Goal: Transaction & Acquisition: Purchase product/service

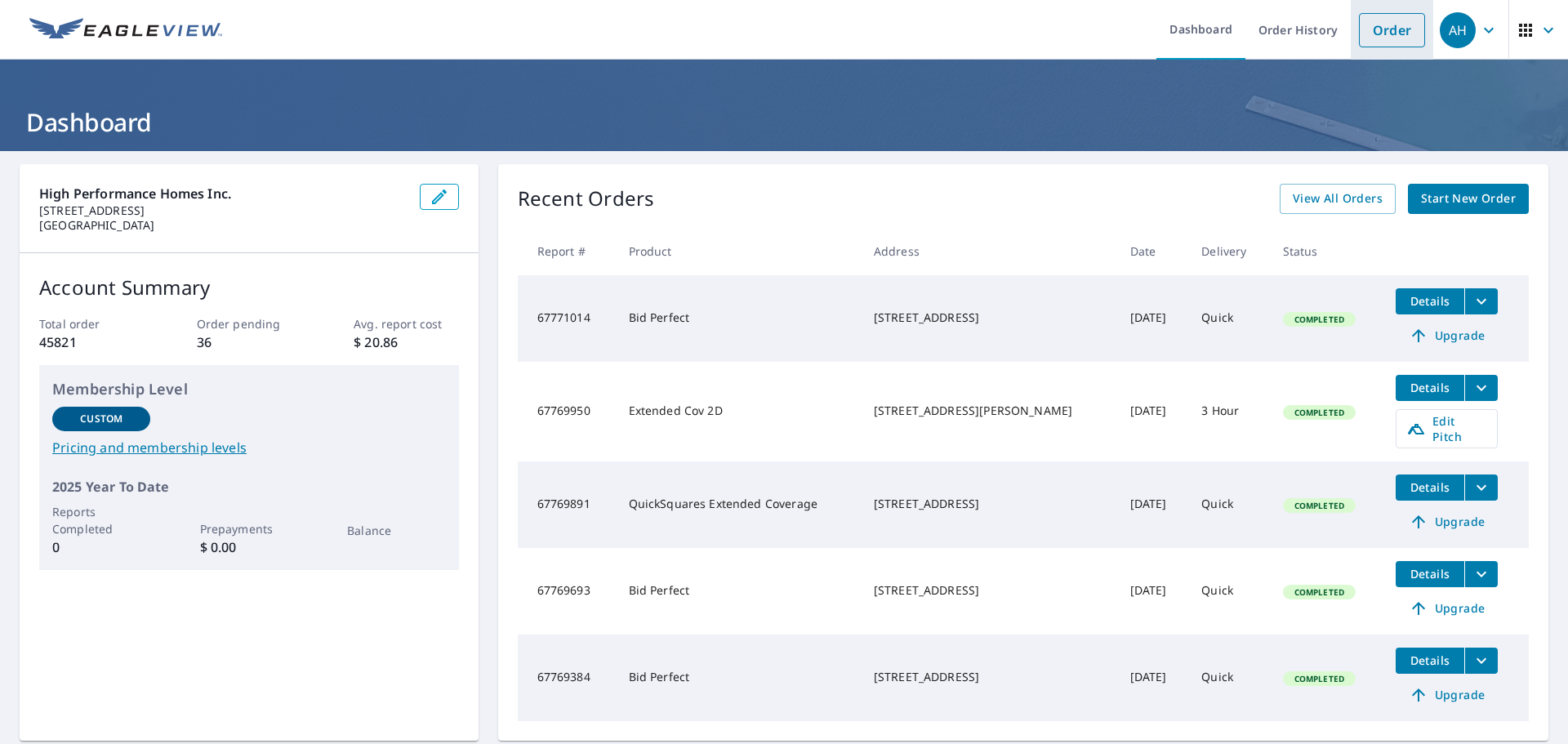
click at [1381, 29] on link "Order" at bounding box center [1392, 30] width 66 height 34
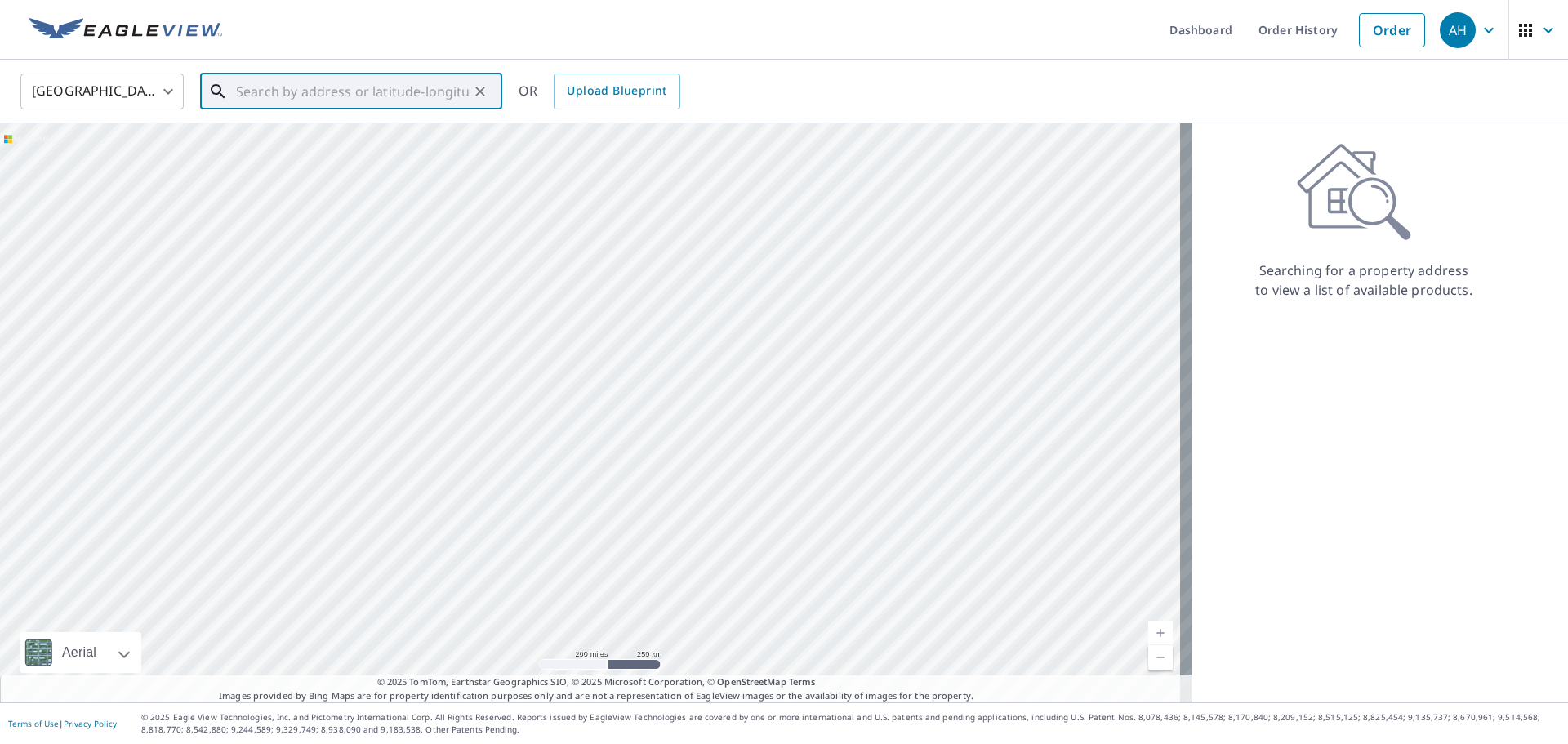
click at [377, 80] on input "text" at bounding box center [352, 92] width 233 height 46
paste input "[STREET_ADDRESS][PERSON_NAME]"
click at [366, 143] on span "[STREET_ADDRESS][PERSON_NAME]" at bounding box center [361, 139] width 256 height 20
type input "[STREET_ADDRESS][PERSON_NAME]"
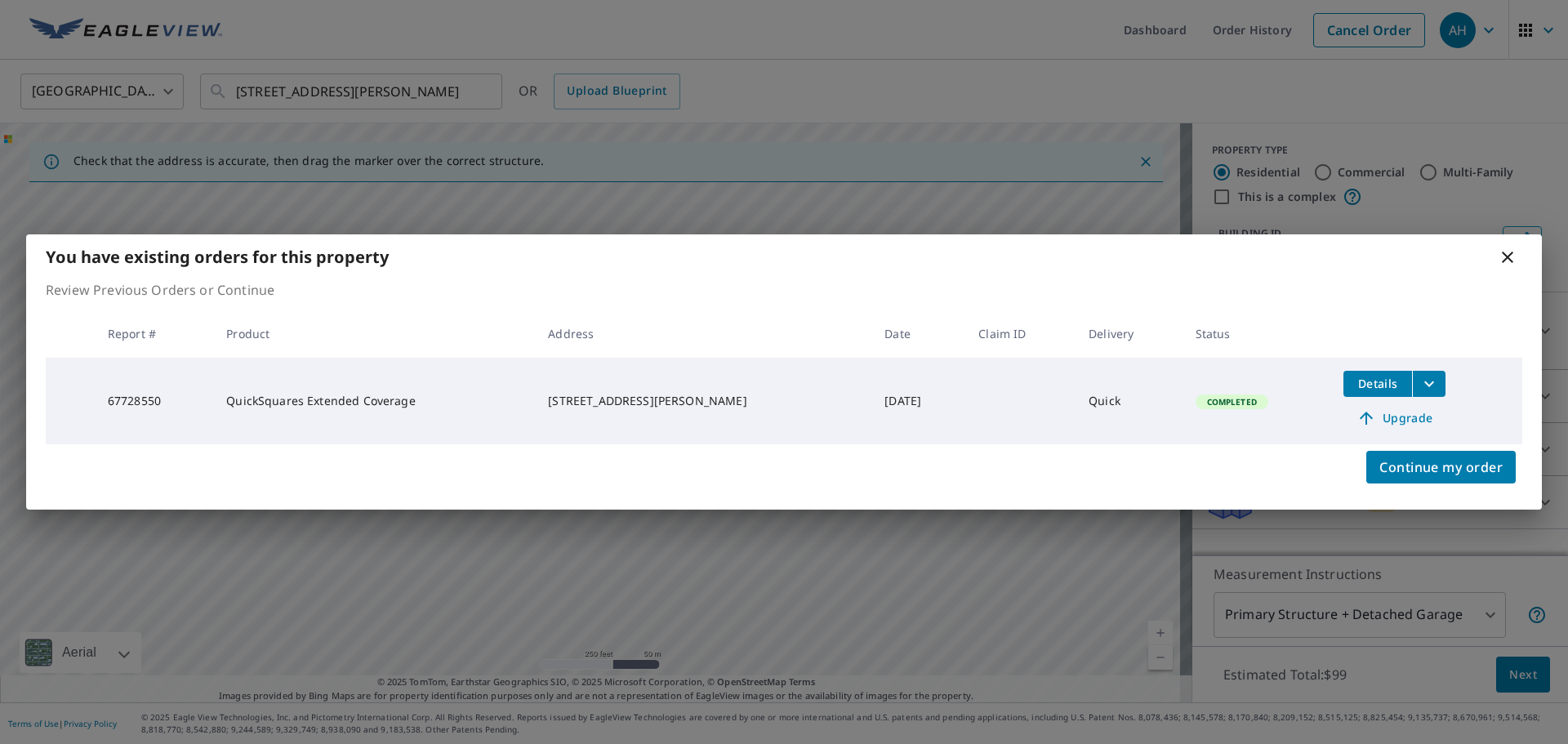
click at [1396, 412] on span "Upgrade" at bounding box center [1394, 418] width 82 height 20
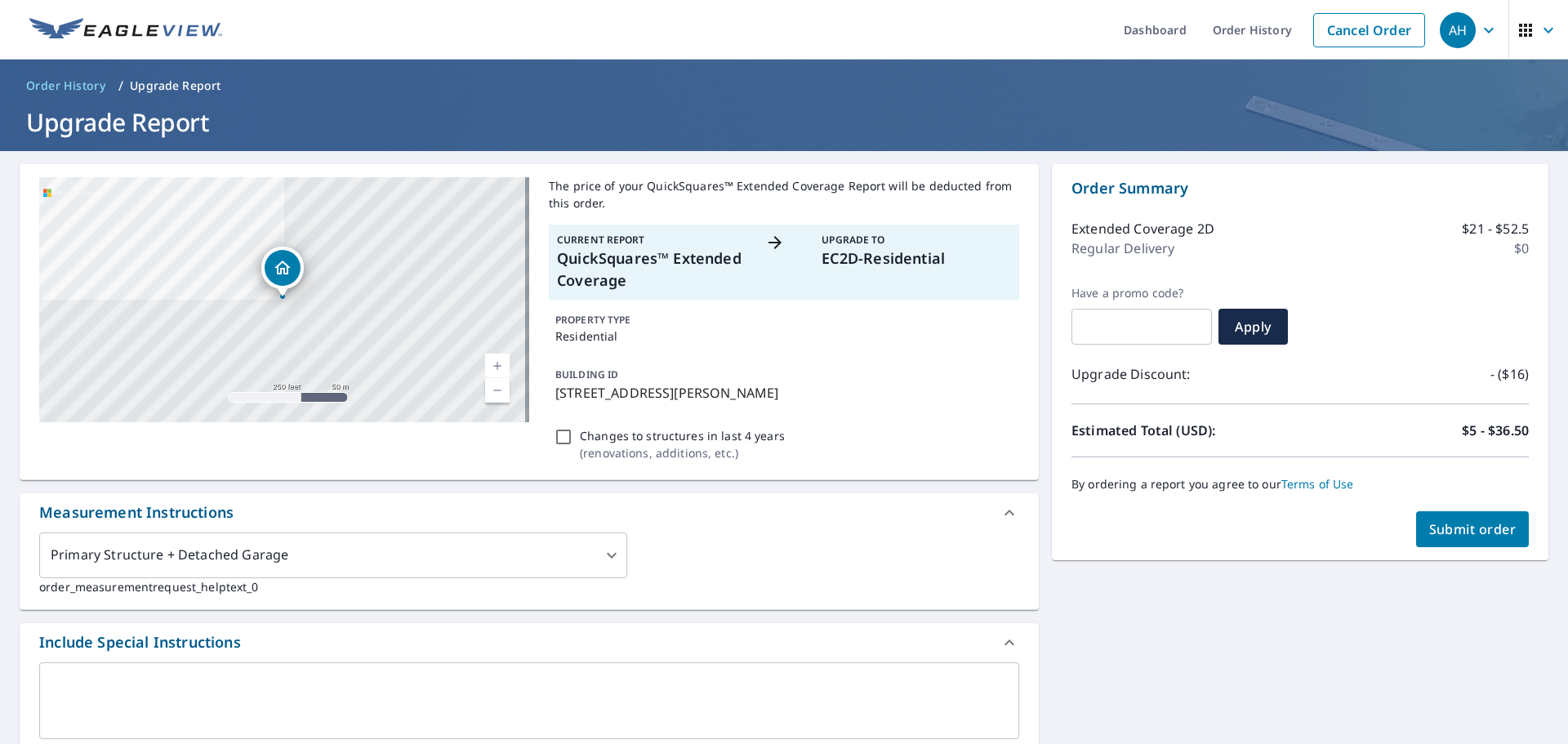
scroll to position [327, 0]
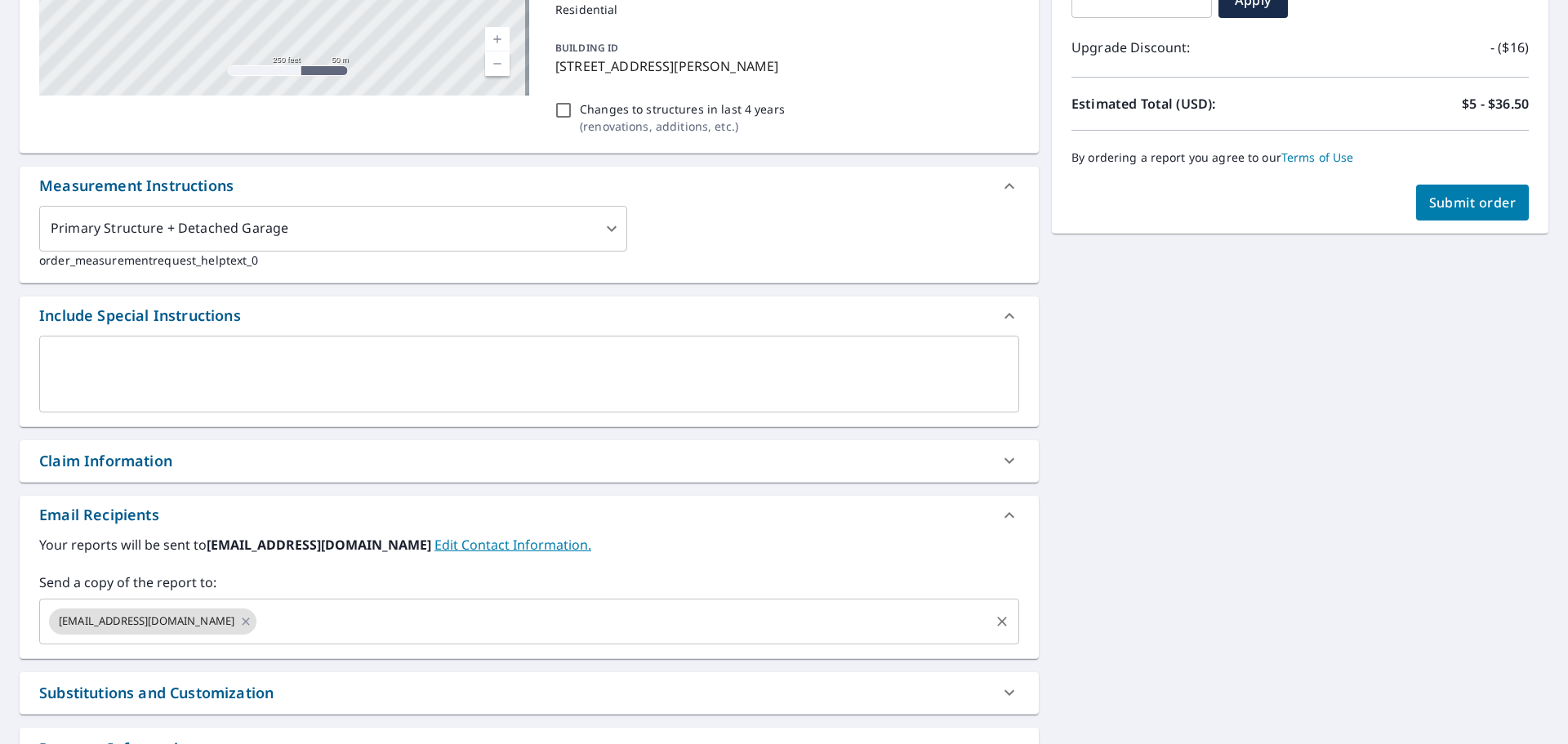
click at [264, 609] on input "text" at bounding box center [623, 622] width 728 height 31
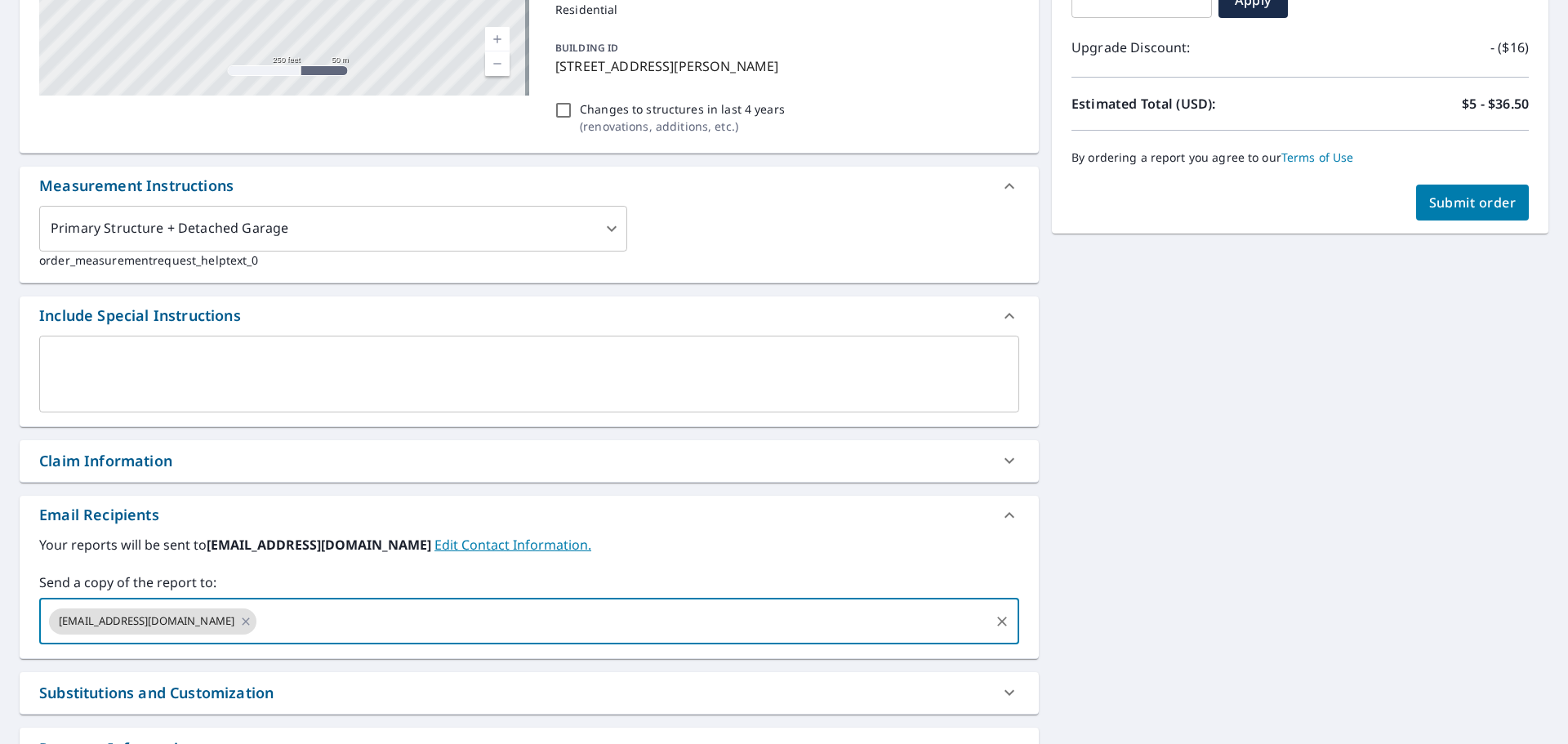
paste input "[EMAIL_ADDRESS][DOMAIN_NAME]"
type input "[EMAIL_ADDRESS][DOMAIN_NAME]"
checkbox input "true"
click at [471, 624] on input "text" at bounding box center [729, 622] width 516 height 31
paste input "[PERSON_NAME][EMAIL_ADDRESS][DOMAIN_NAME]"
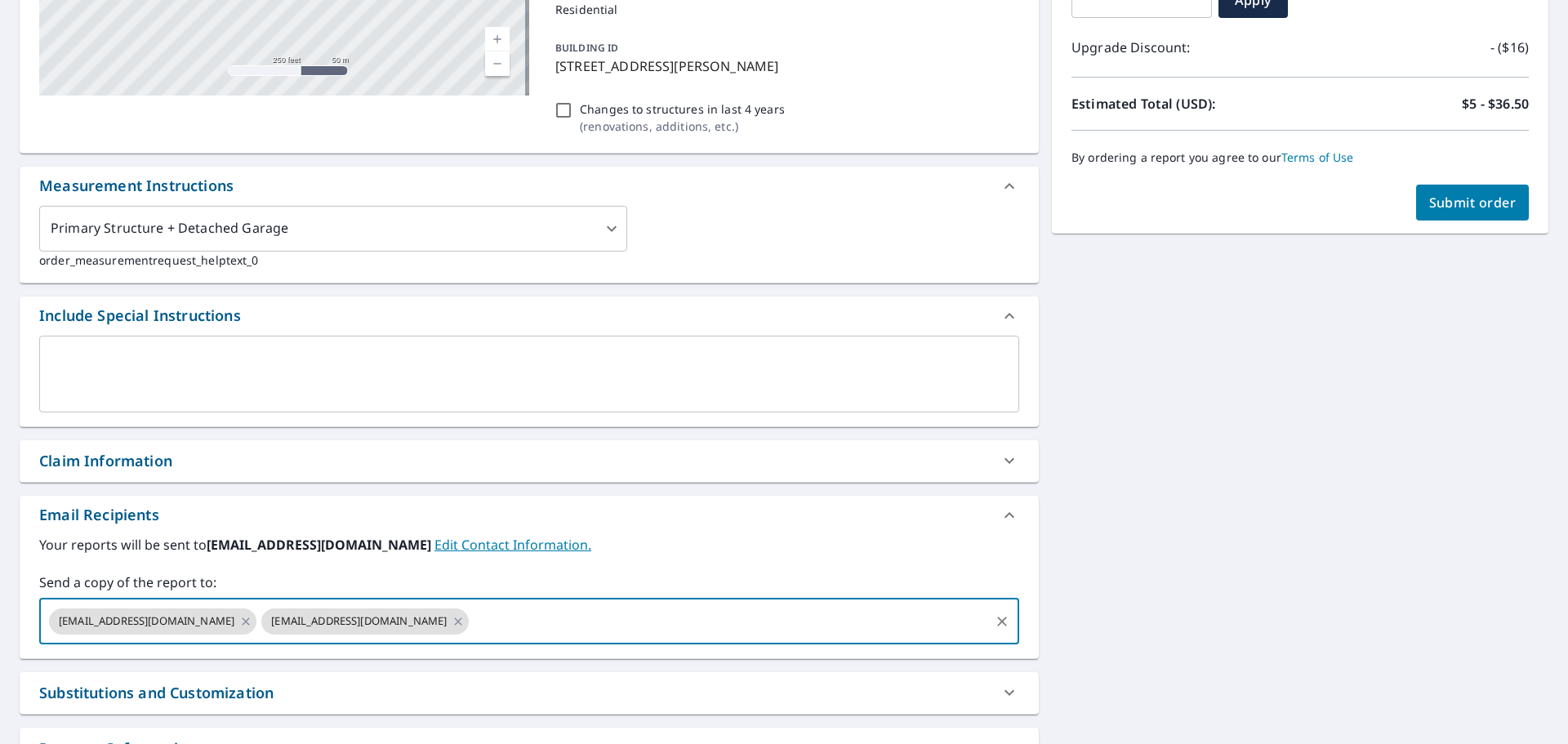
type input "[PERSON_NAME][EMAIL_ADDRESS][DOMAIN_NAME]"
checkbox input "true"
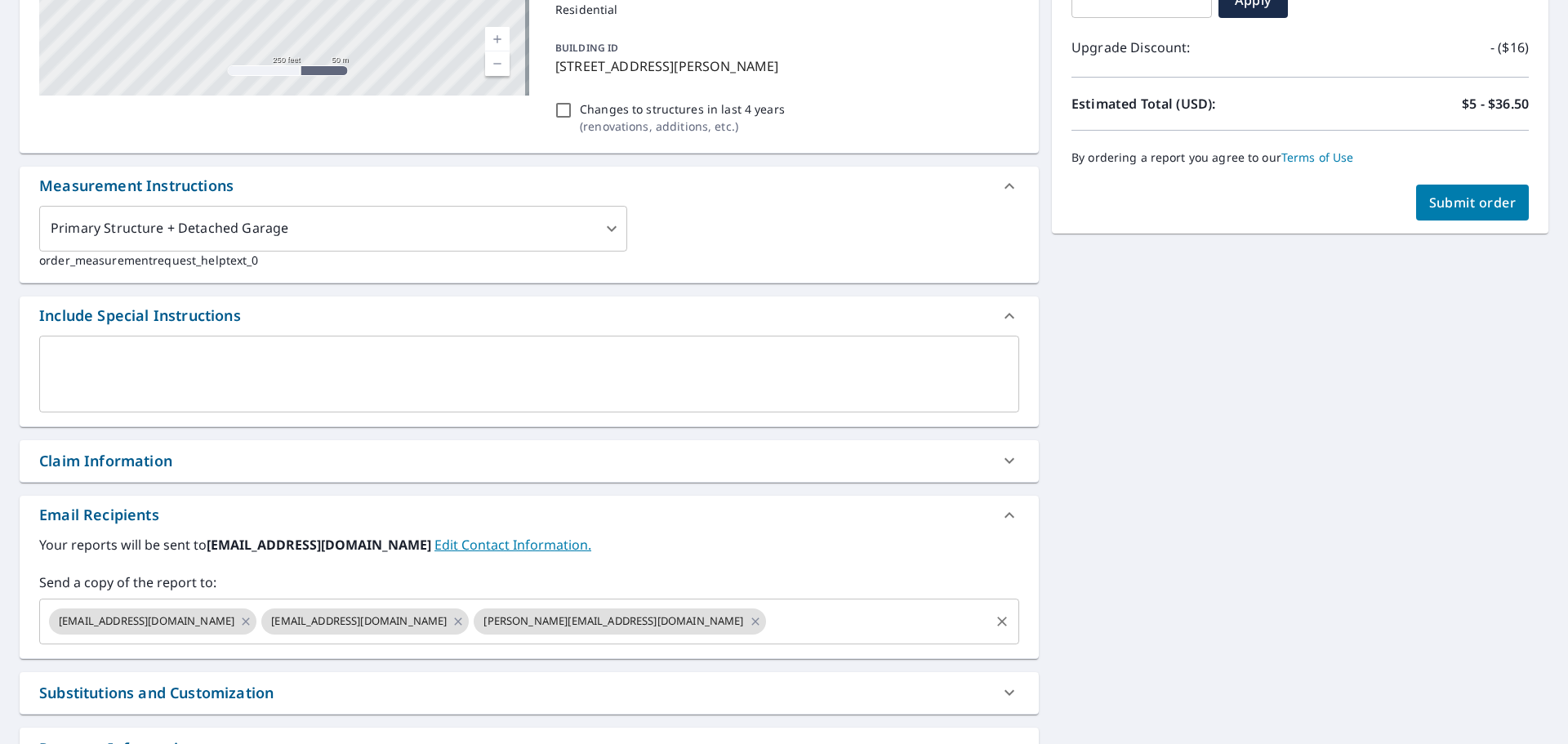
click at [769, 632] on input "text" at bounding box center [878, 622] width 219 height 31
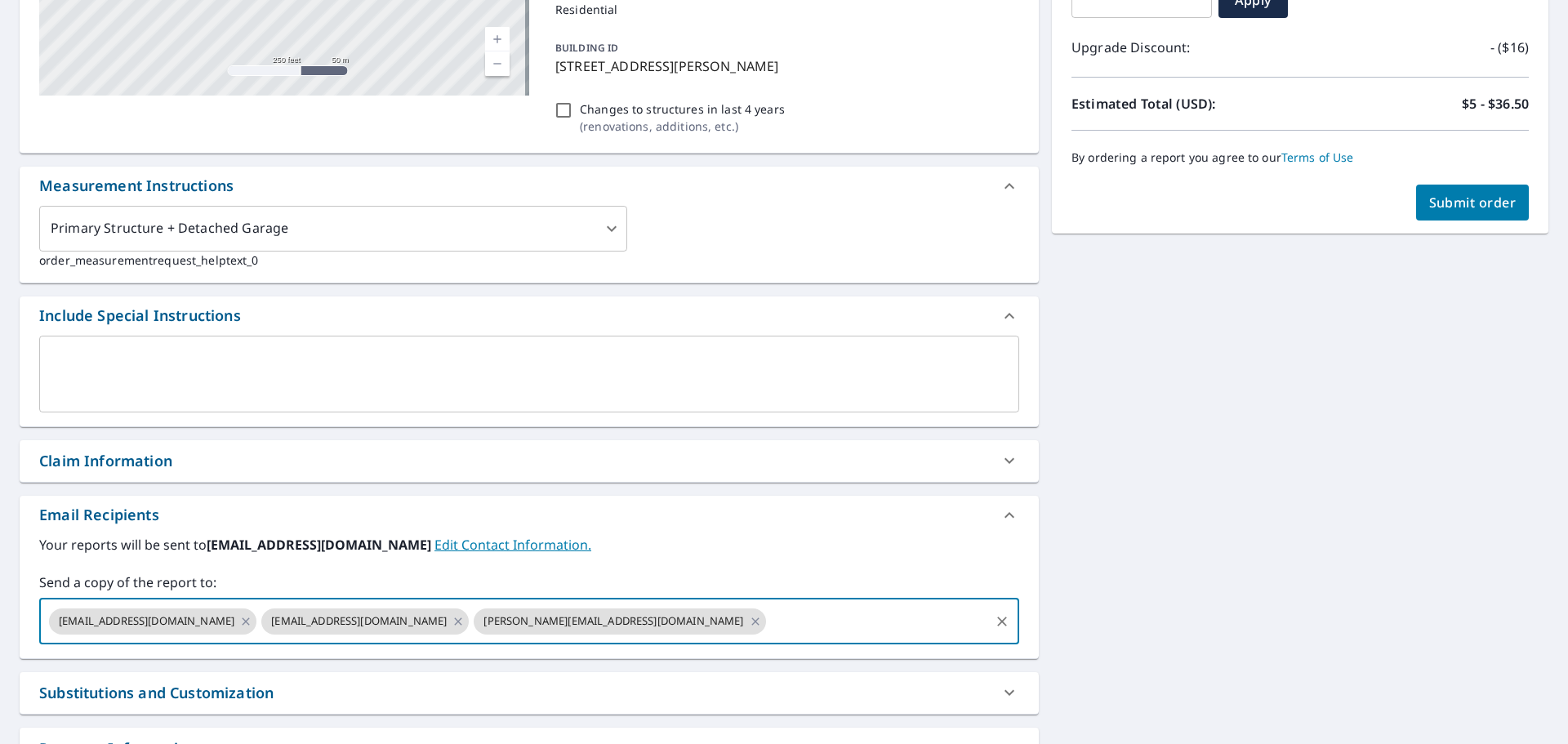
paste input "[EMAIL_ADDRESS][DOMAIN_NAME]"
type input "[EMAIL_ADDRESS][DOMAIN_NAME]"
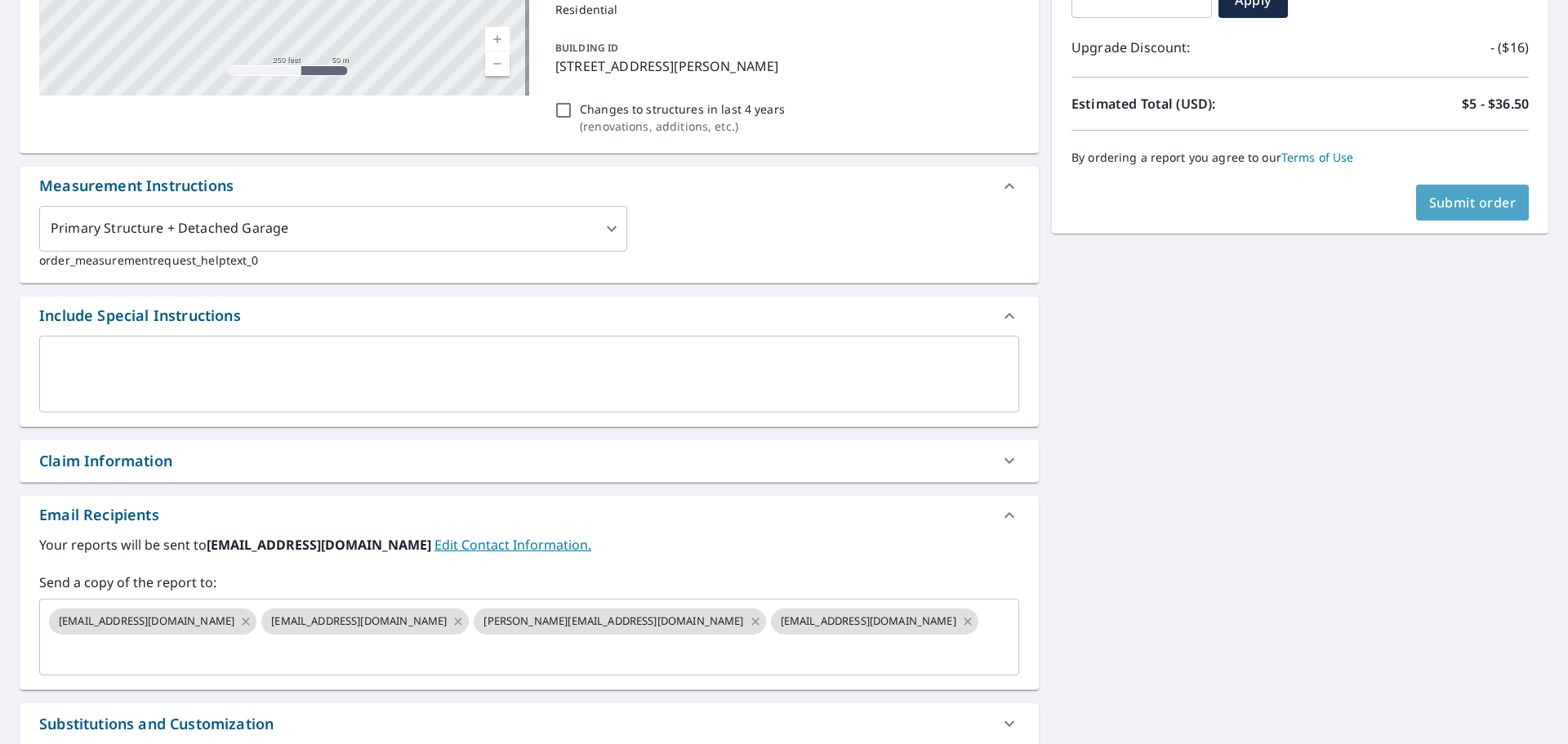
click at [1466, 212] on button "Submit order" at bounding box center [1473, 203] width 114 height 36
checkbox input "true"
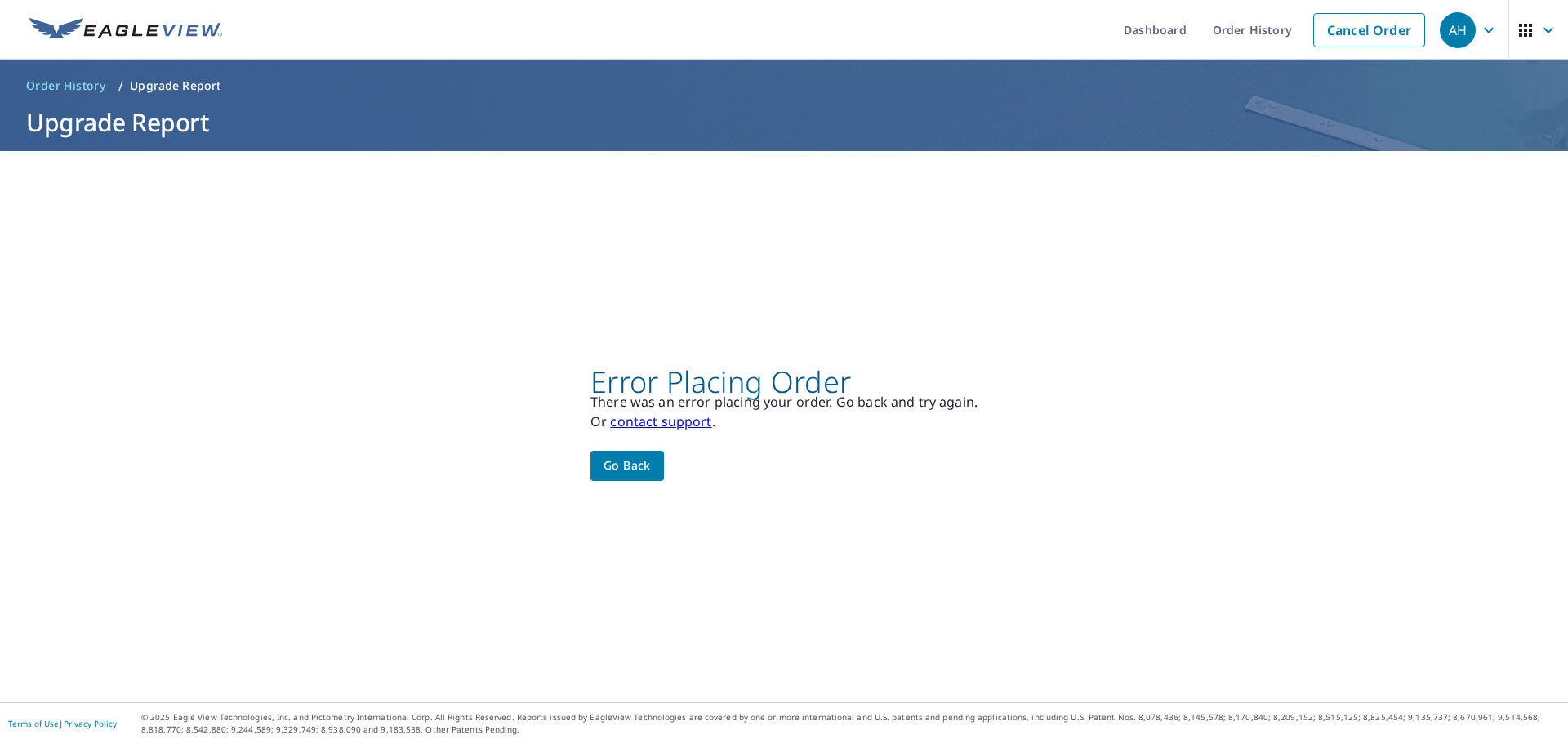
scroll to position [0, 0]
